Goal: Task Accomplishment & Management: Complete application form

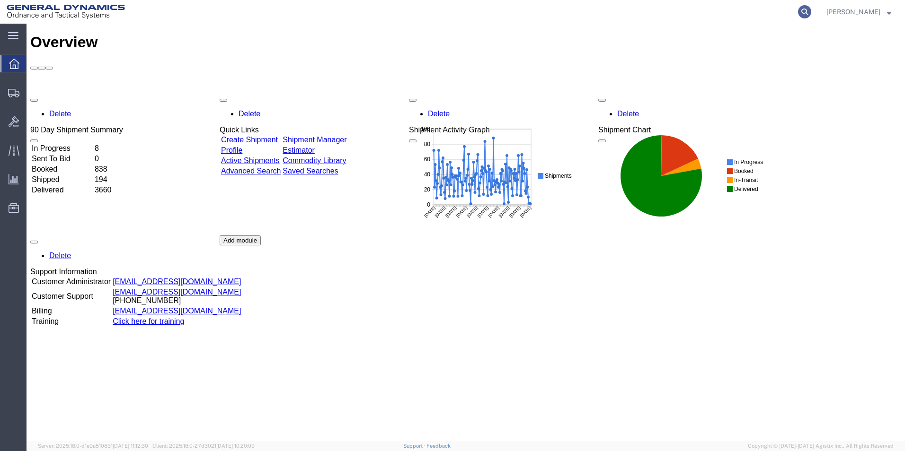
click at [811, 11] on icon at bounding box center [804, 11] width 13 height 13
click at [747, 13] on input "search" at bounding box center [654, 11] width 288 height 23
type input "56768817"
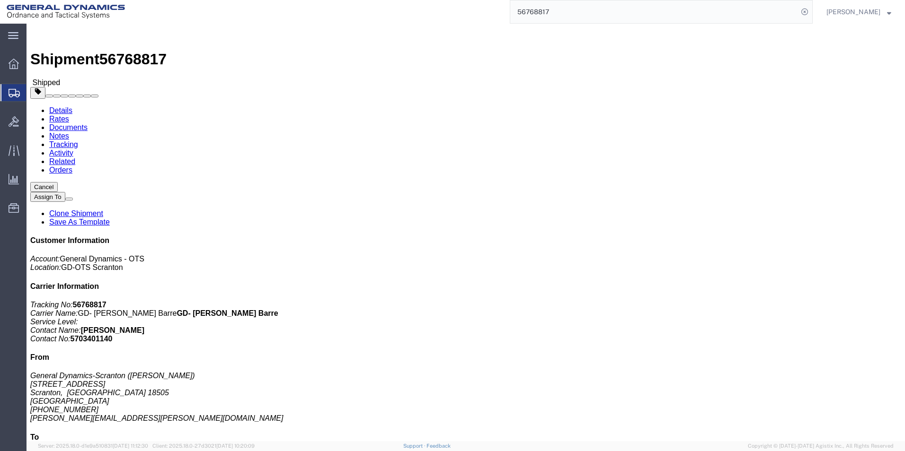
click link "Clone Shipment"
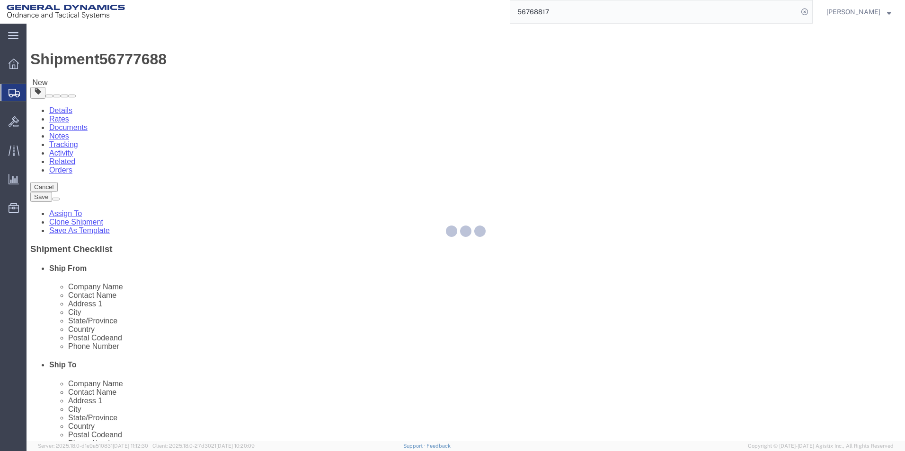
select select
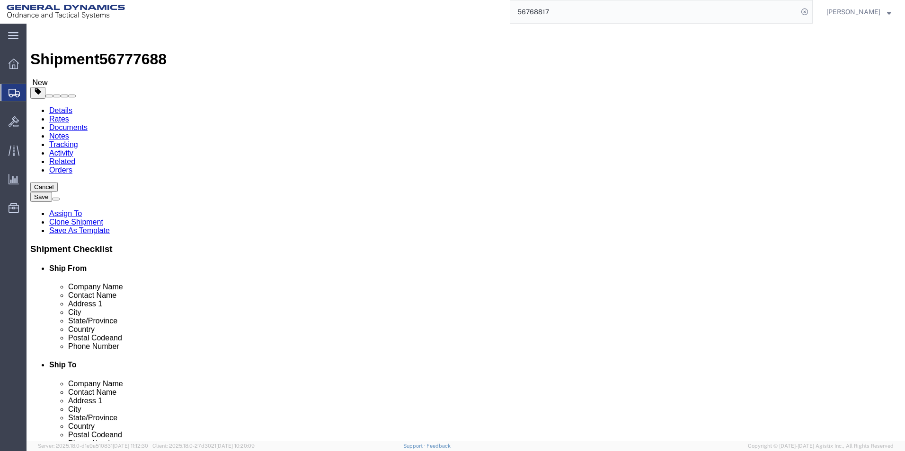
click link "Package Information"
drag, startPoint x: 142, startPoint y: 184, endPoint x: 117, endPoint y: 182, distance: 25.1
click div "Number 2"
type input "3"
click input "8000.00"
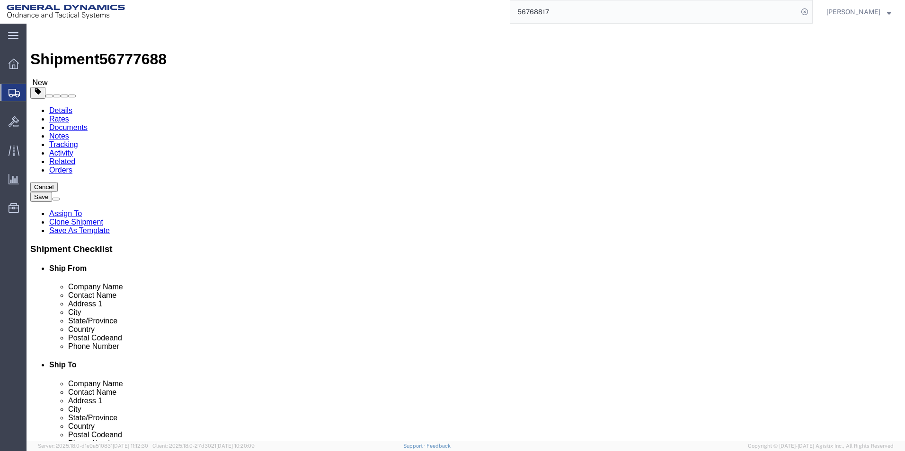
type input "12000.00"
click dd "80.00 Each"
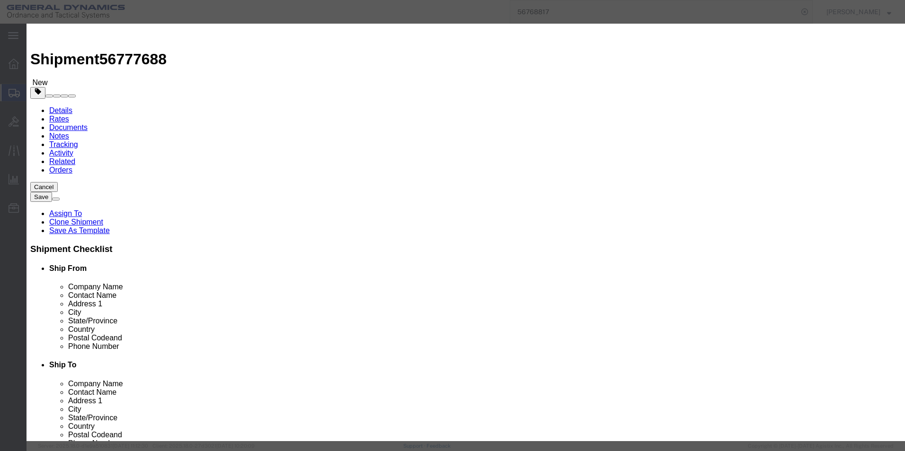
drag, startPoint x: 305, startPoint y: 87, endPoint x: 240, endPoint y: 87, distance: 64.8
click div "Pieces 80.00 Select Bag Barrels 100Board Feet Bottle Box Blister Pack Carats Ca…"
type input "120"
type input "41860.47"
click div "Save & Add Another Save & Close Close"
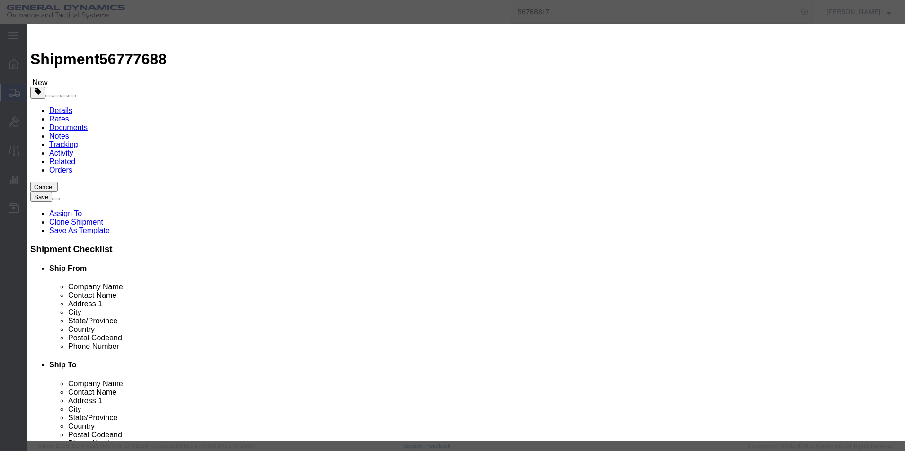
click button "Save & Close"
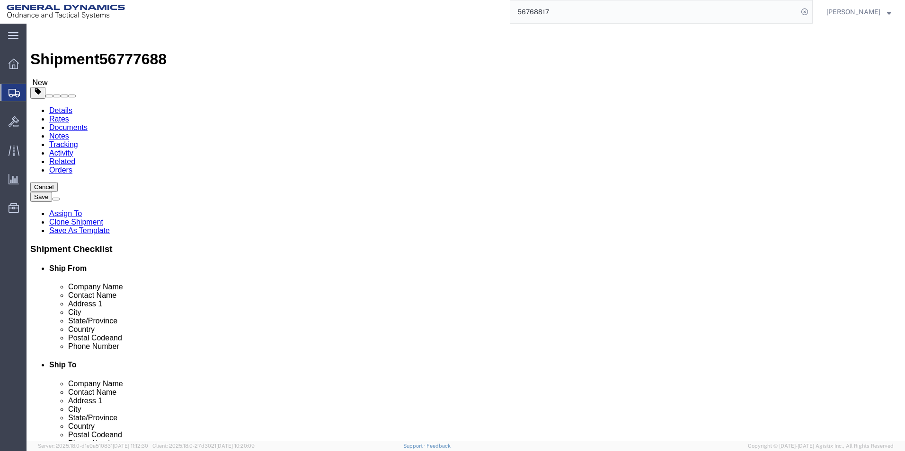
click button "Continue"
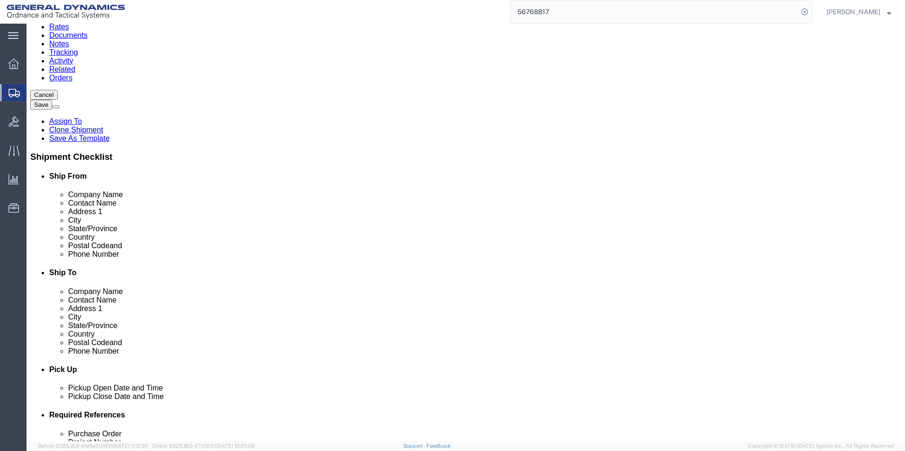
scroll to position [237, 0]
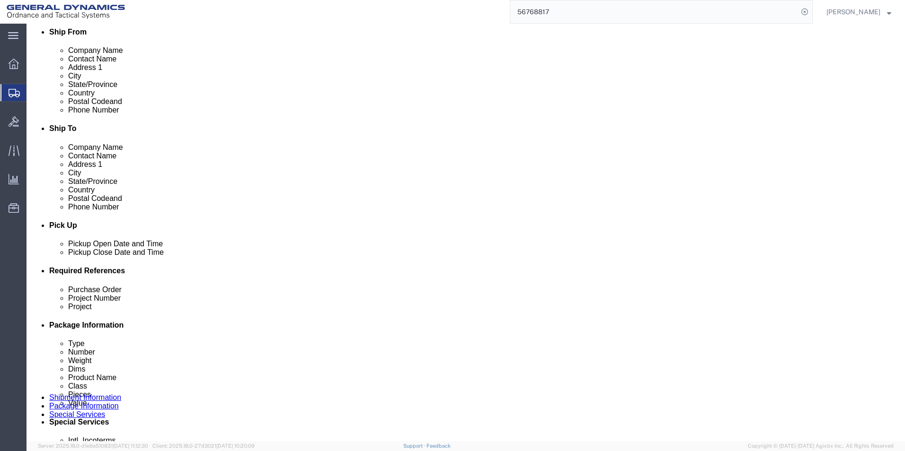
click select "Select Recipient Account Sender/Shipper Third Party Account"
select select "SHIP"
click select "Select Recipient Account Sender/Shipper Third Party Account"
click button "Rate Shipment"
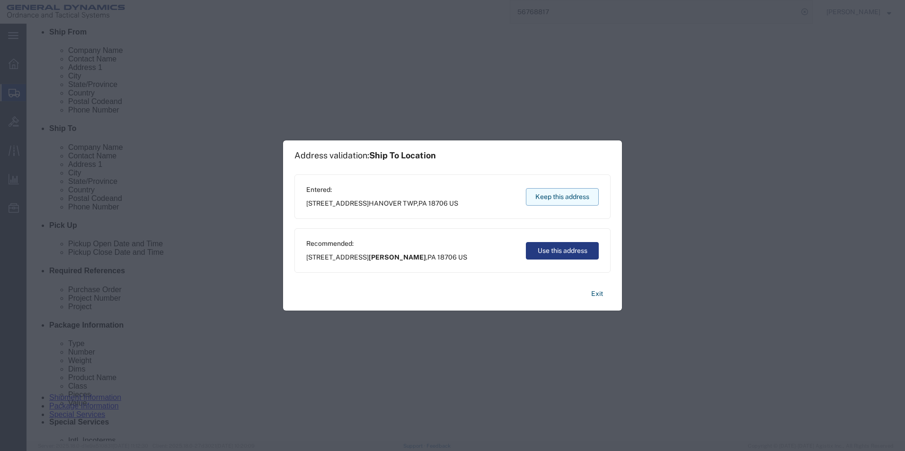
click at [558, 192] on button "Keep this address" at bounding box center [562, 197] width 73 height 18
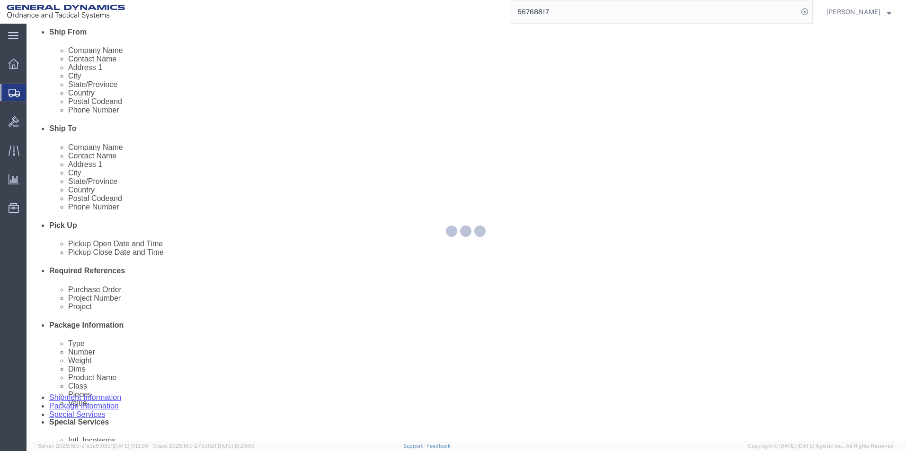
scroll to position [0, 0]
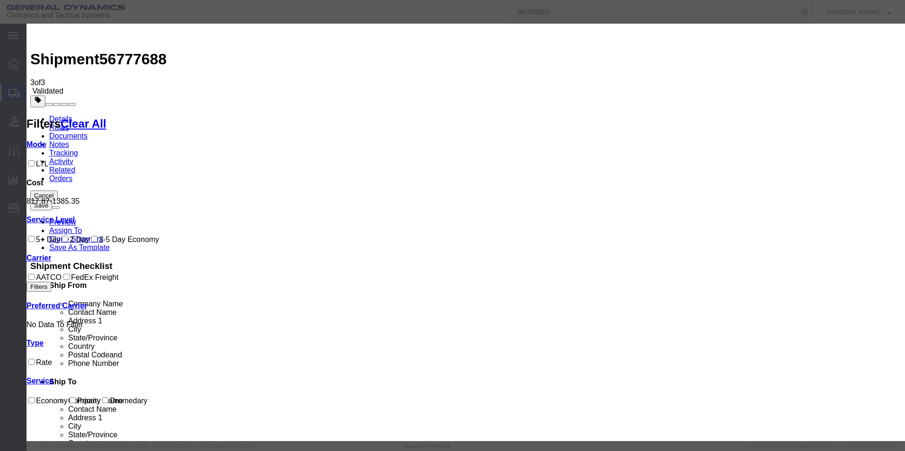
select select "16394"
select select "32203"
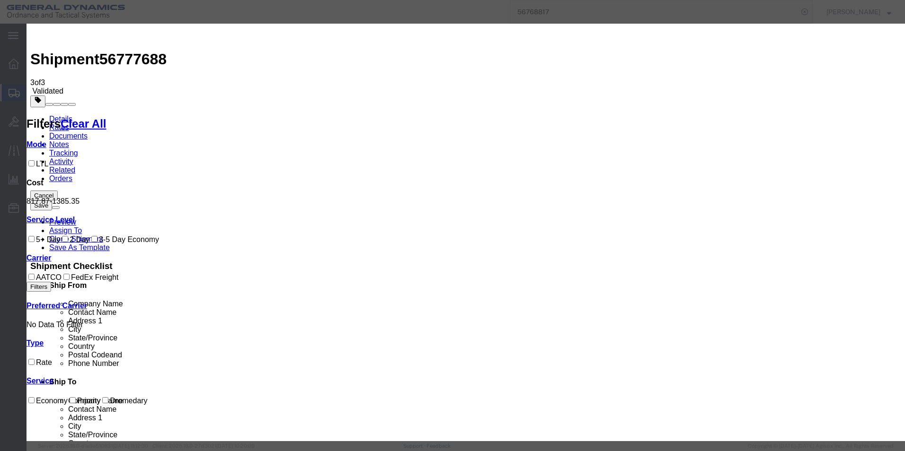
type input "56777688"
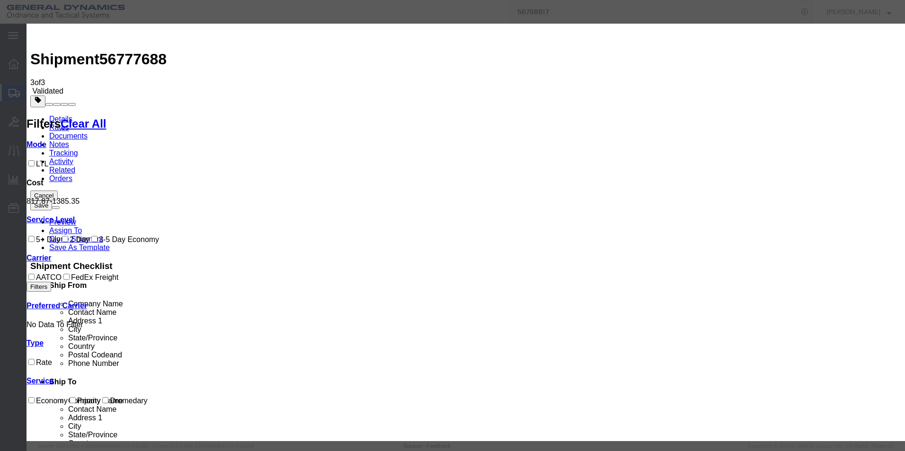
type input "[PERSON_NAME]"
type input "4084"
type input "2722280724"
type input "4,084.00"
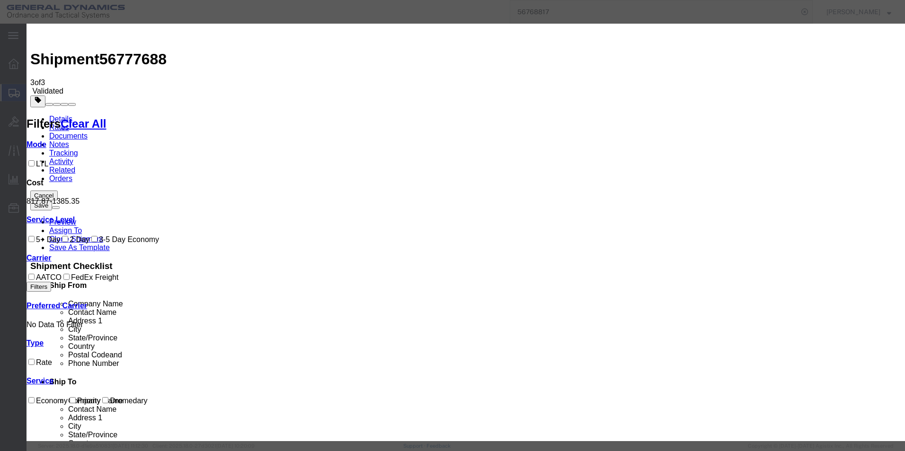
drag, startPoint x: 363, startPoint y: 98, endPoint x: 323, endPoint y: 97, distance: 40.2
type input "0.00"
select select "1000"
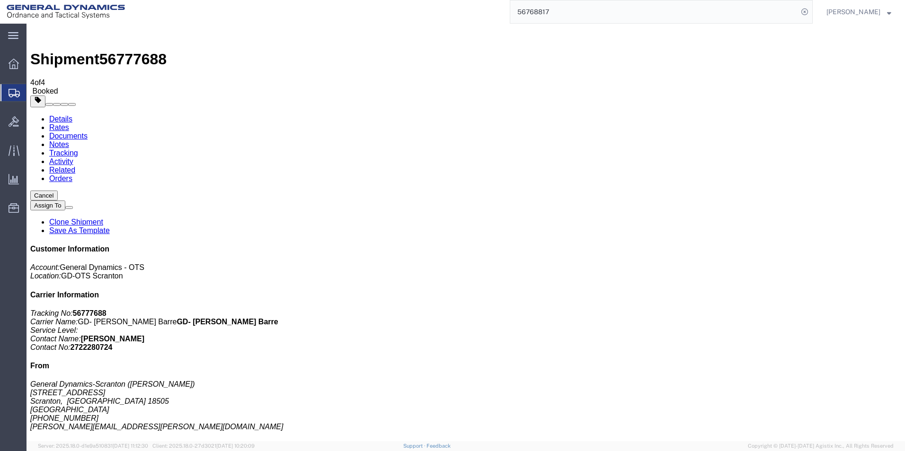
drag, startPoint x: 268, startPoint y: 308, endPoint x: 635, endPoint y: 98, distance: 422.7
